Goal: Information Seeking & Learning: Learn about a topic

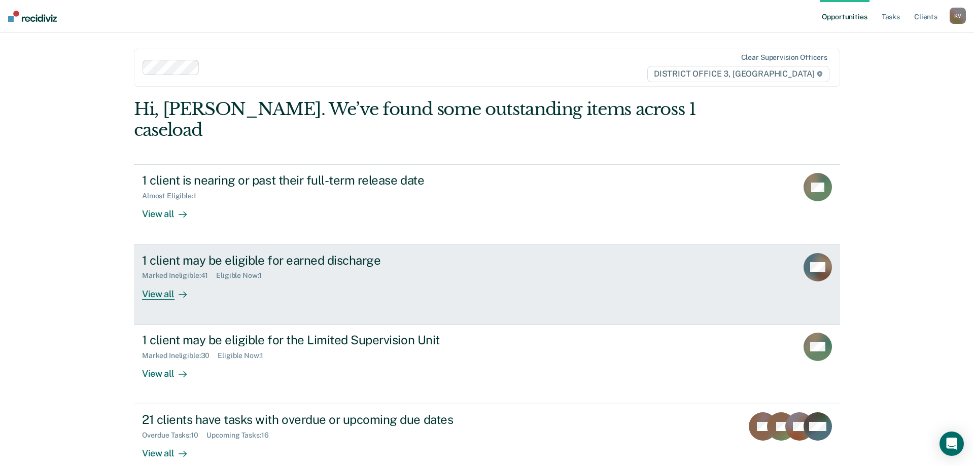
click at [341, 273] on div "1 client may be eligible for earned discharge Marked Ineligible : 41 Eligible N…" at bounding box center [332, 276] width 381 height 47
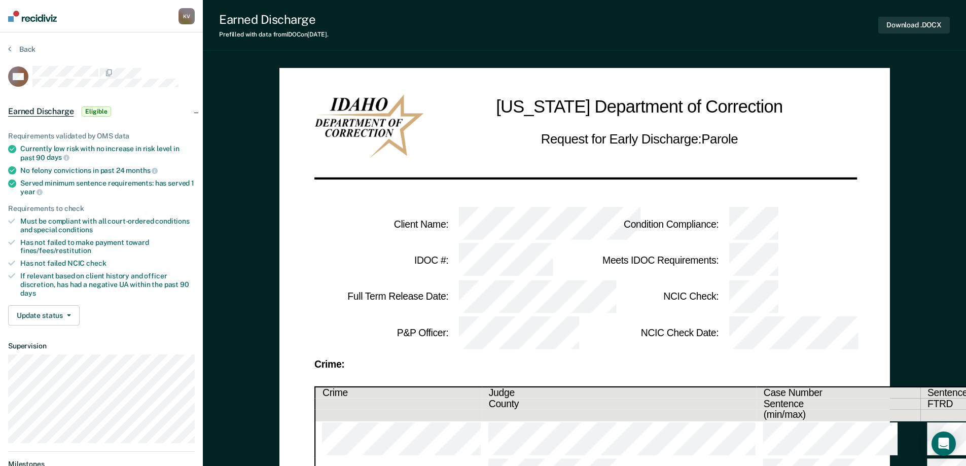
click at [7, 46] on section "Back MD Earned Discharge Eligible Requirements validated by OMS data Currently …" at bounding box center [101, 332] width 203 height 601
click at [14, 49] on button "Back" at bounding box center [21, 49] width 27 height 9
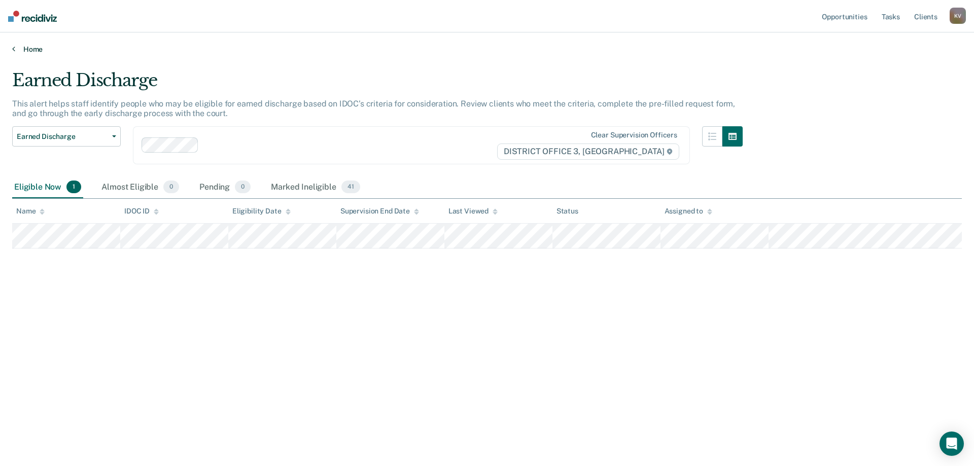
click at [21, 46] on link "Home" at bounding box center [487, 49] width 950 height 9
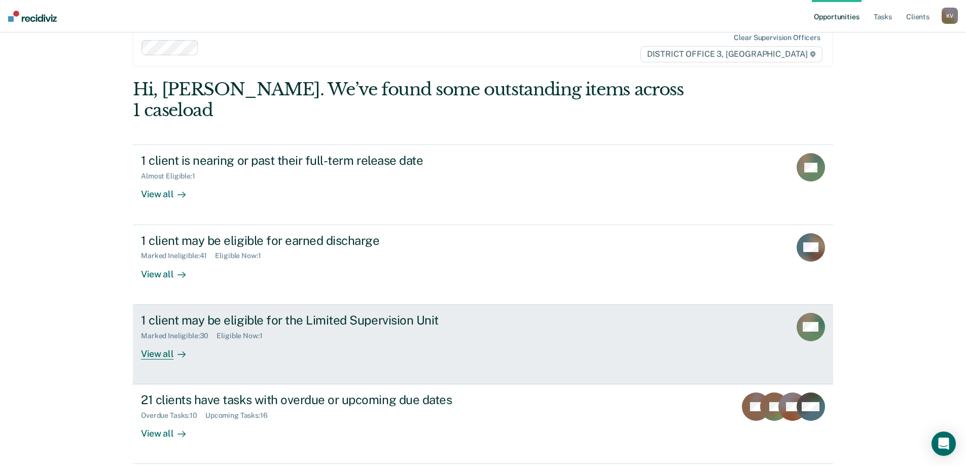
scroll to position [38, 0]
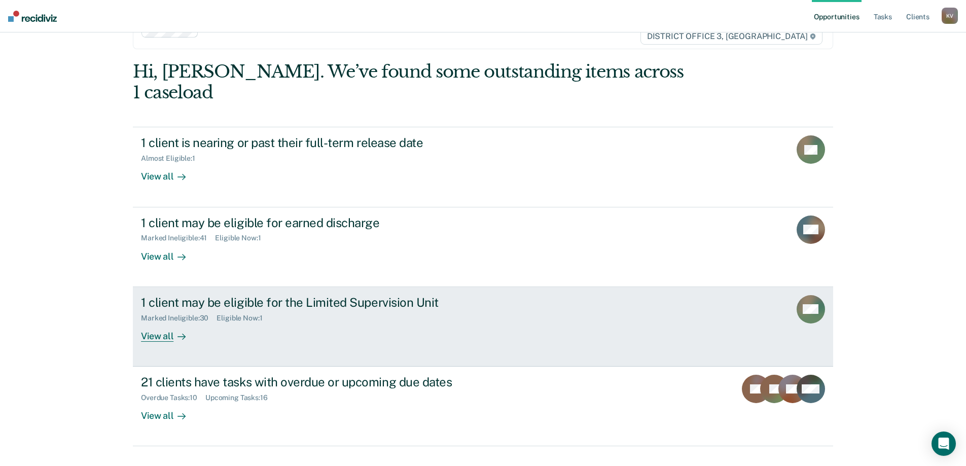
click at [814, 309] on div "MO" at bounding box center [811, 318] width 28 height 47
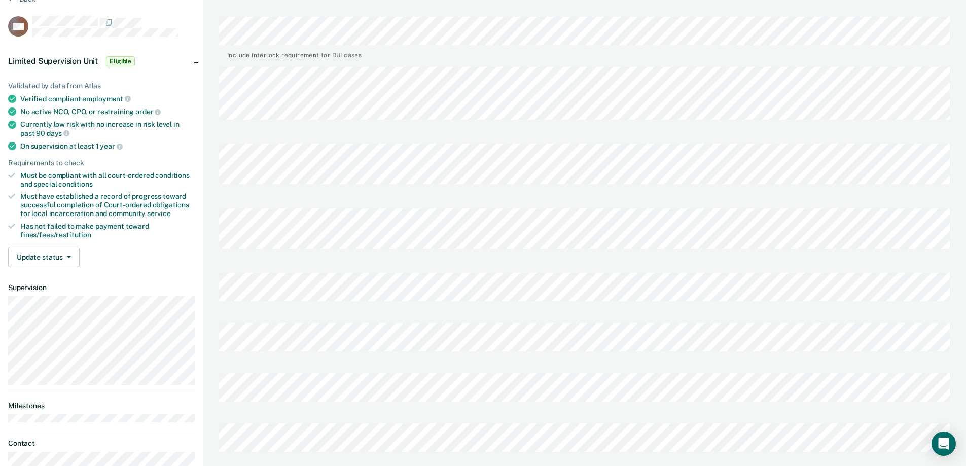
scroll to position [30, 0]
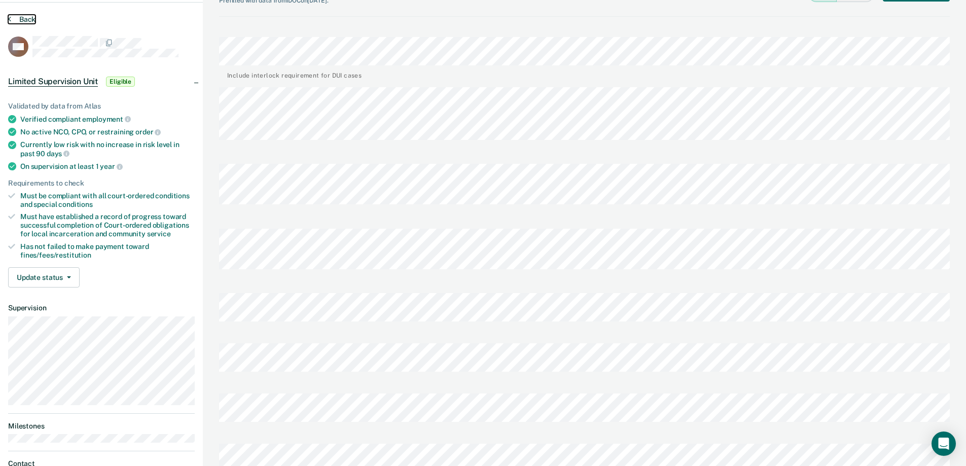
click at [11, 20] on button "Back" at bounding box center [21, 19] width 27 height 9
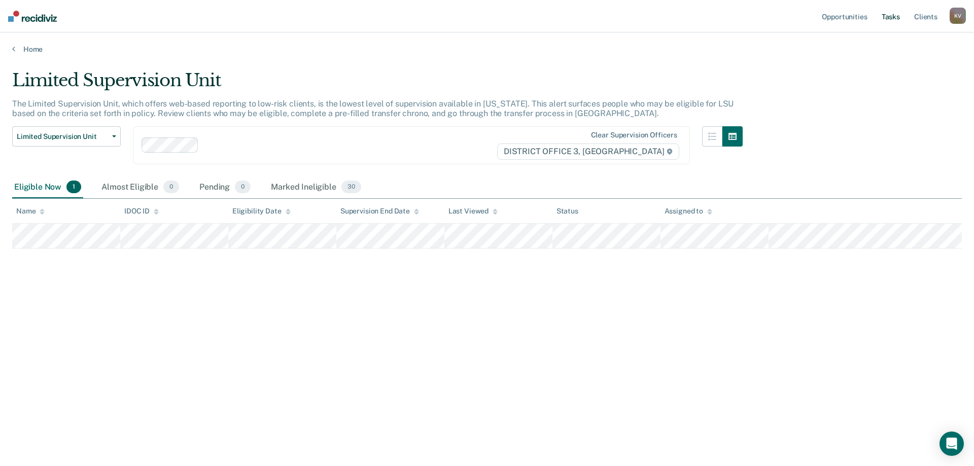
click at [898, 14] on link "Tasks" at bounding box center [891, 16] width 22 height 32
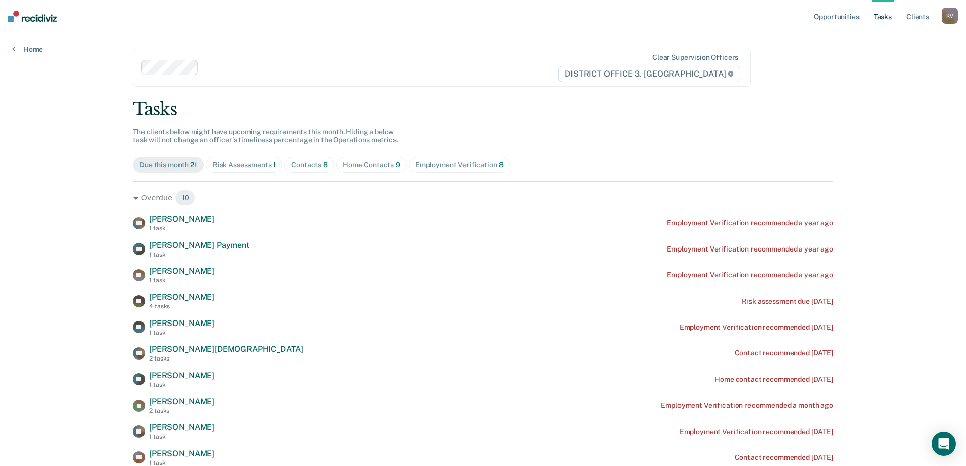
click at [252, 167] on div "Risk Assessments 1" at bounding box center [245, 165] width 64 height 9
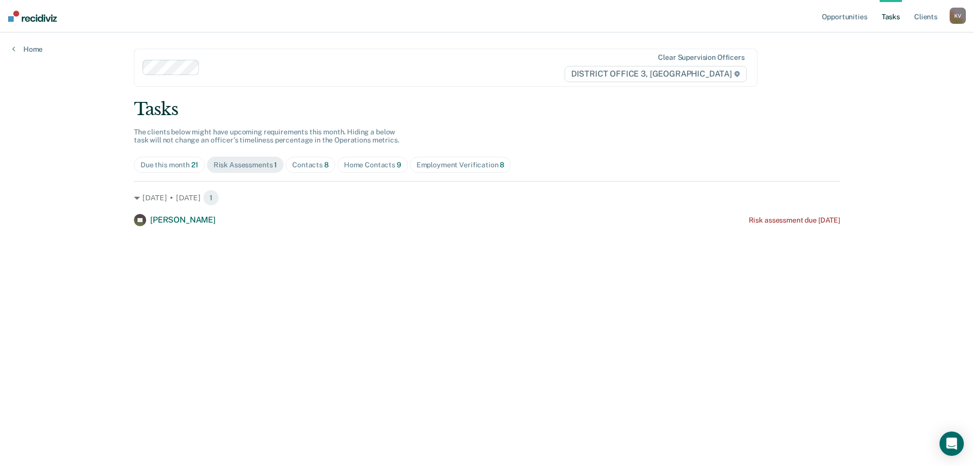
click at [319, 168] on div "Contacts 8" at bounding box center [310, 165] width 37 height 9
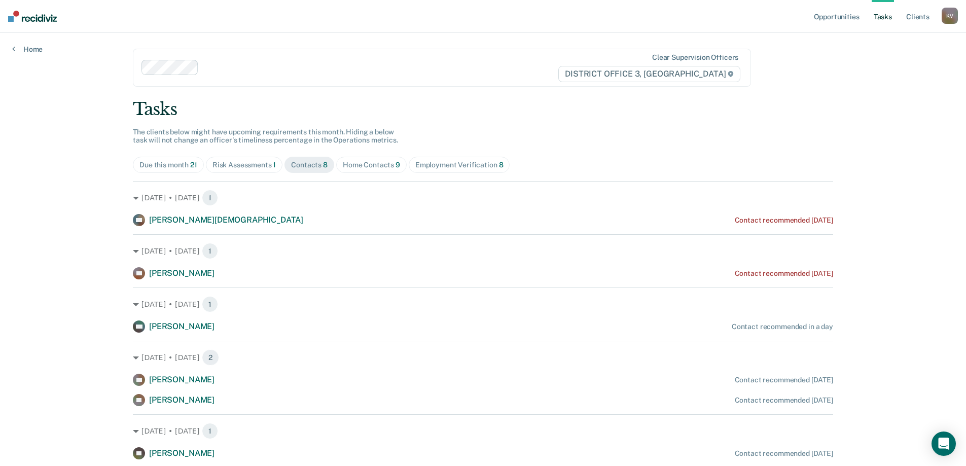
click at [357, 167] on div "Home Contacts 9" at bounding box center [371, 165] width 57 height 9
